Goal: Information Seeking & Learning: Learn about a topic

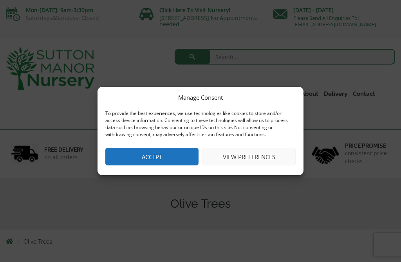
click at [191, 154] on button "Accept" at bounding box center [151, 157] width 93 height 18
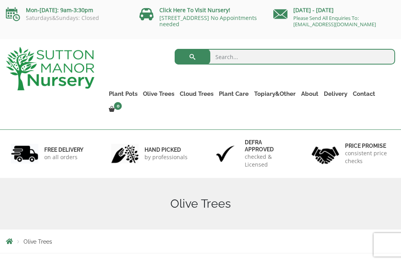
click at [244, 59] on input "search" at bounding box center [285, 57] width 220 height 16
type input "Pots"
click at [192, 57] on button "submit" at bounding box center [193, 57] width 36 height 16
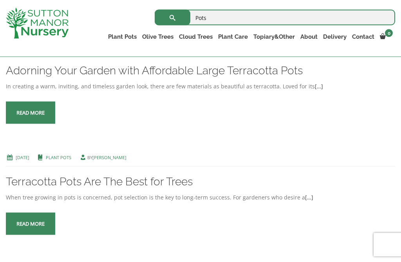
scroll to position [996, 0]
click at [31, 113] on span at bounding box center [31, 113] width 0 height 0
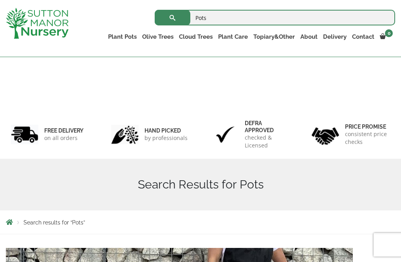
scroll to position [1019, 0]
